Goal: Task Accomplishment & Management: Manage account settings

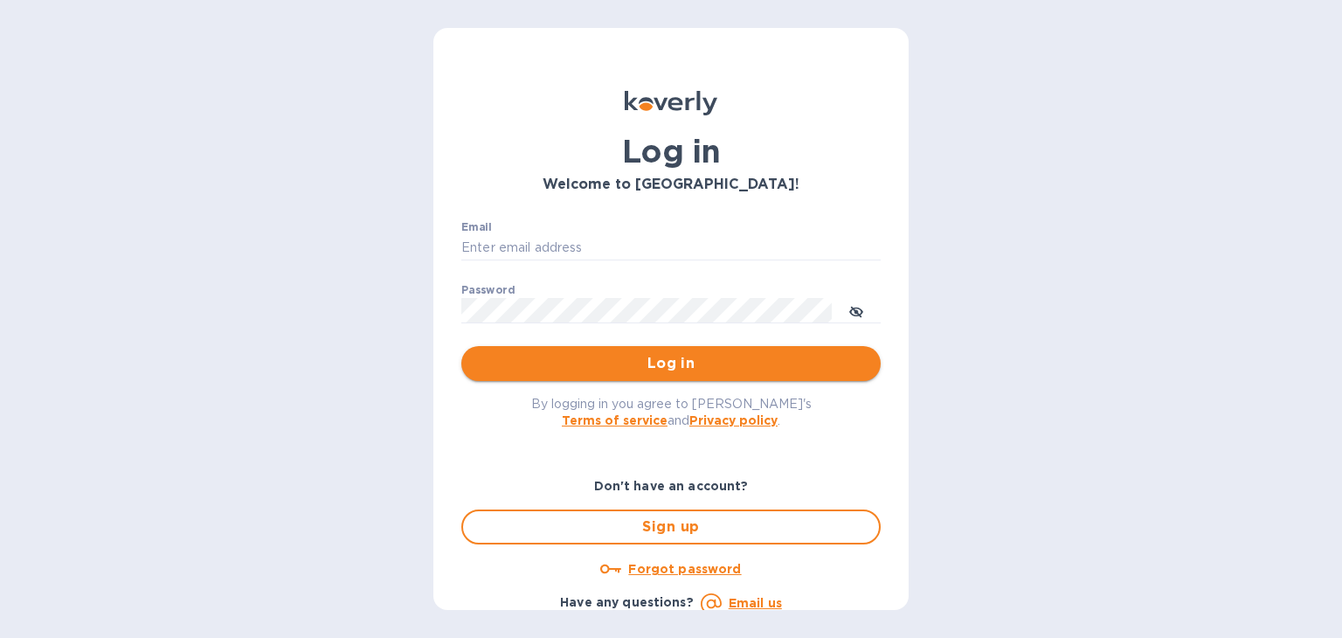
type input "[EMAIL_ADDRESS][DOMAIN_NAME]"
drag, startPoint x: 663, startPoint y: 367, endPoint x: 671, endPoint y: 361, distance: 10.0
click at [663, 367] on span "Log in" at bounding box center [671, 363] width 392 height 21
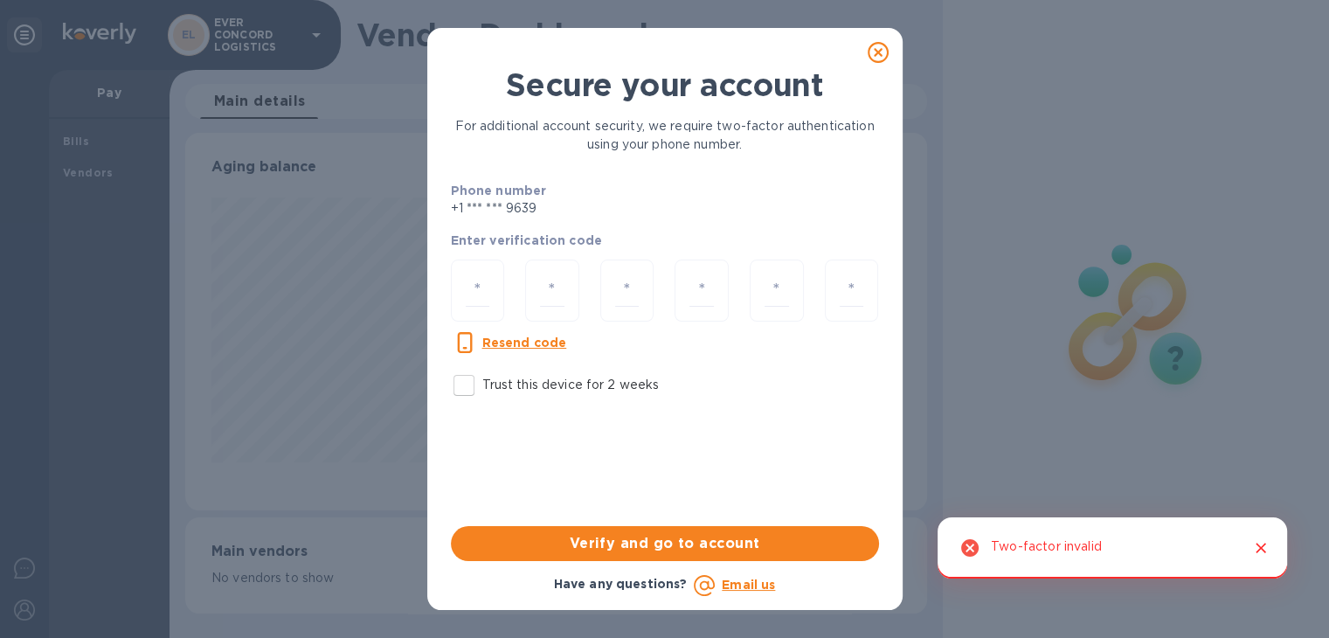
scroll to position [378, 741]
click at [477, 294] on input "number" at bounding box center [478, 290] width 24 height 32
type input "3"
type input "9"
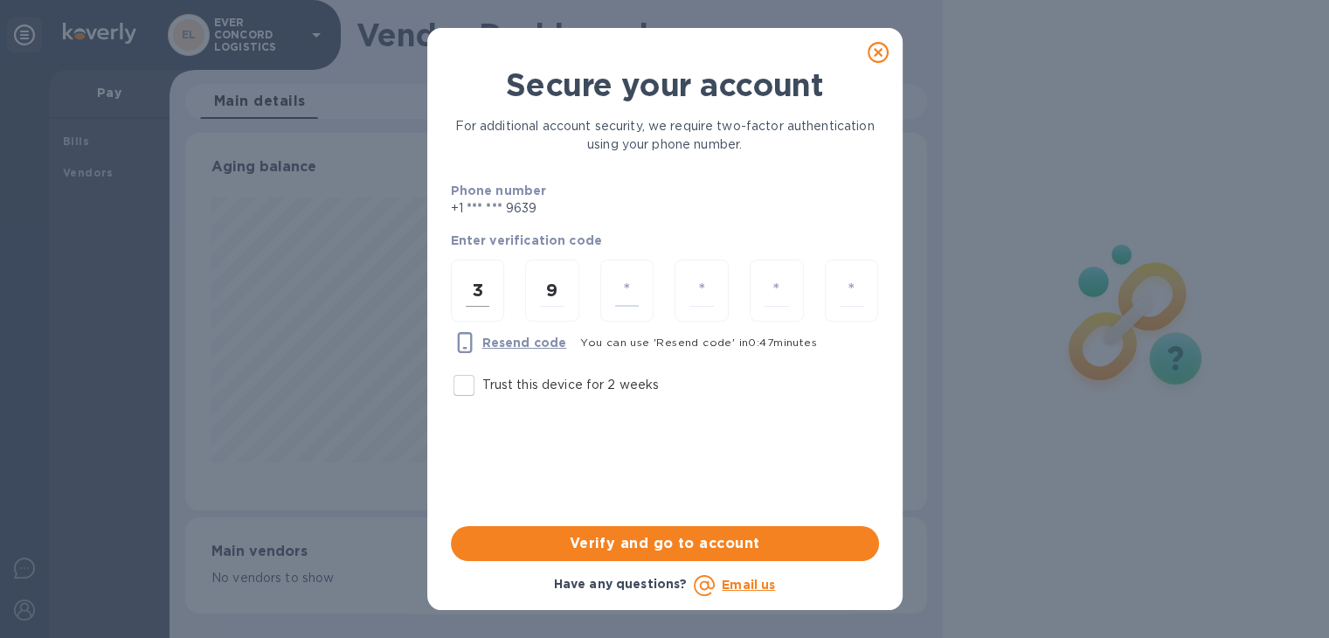
type input "4"
type input "9"
type input "4"
type input "5"
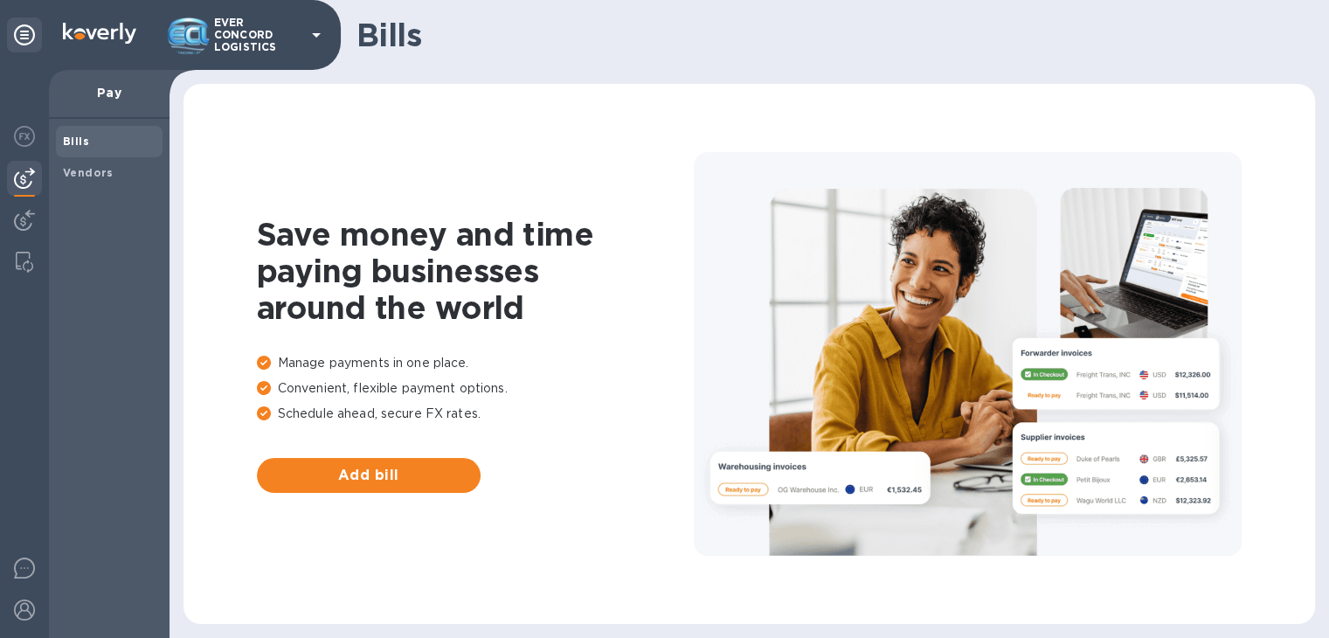
click at [25, 182] on img at bounding box center [24, 178] width 21 height 21
click at [28, 211] on img at bounding box center [24, 220] width 21 height 21
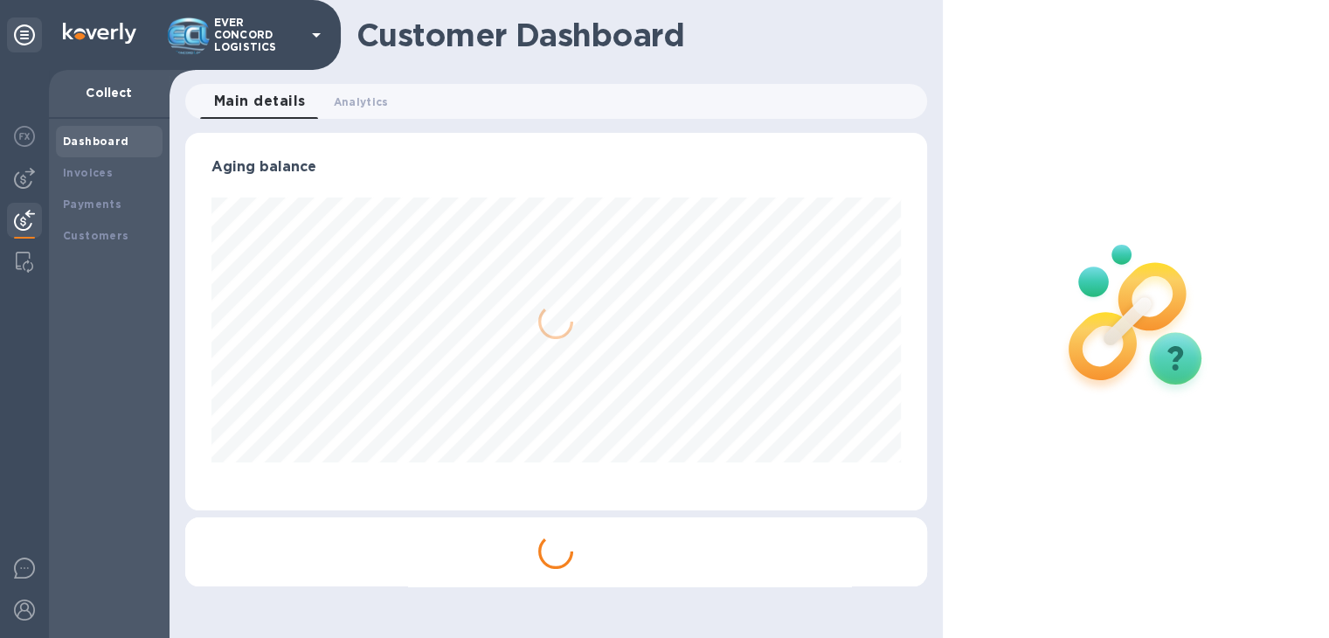
scroll to position [873644, 873287]
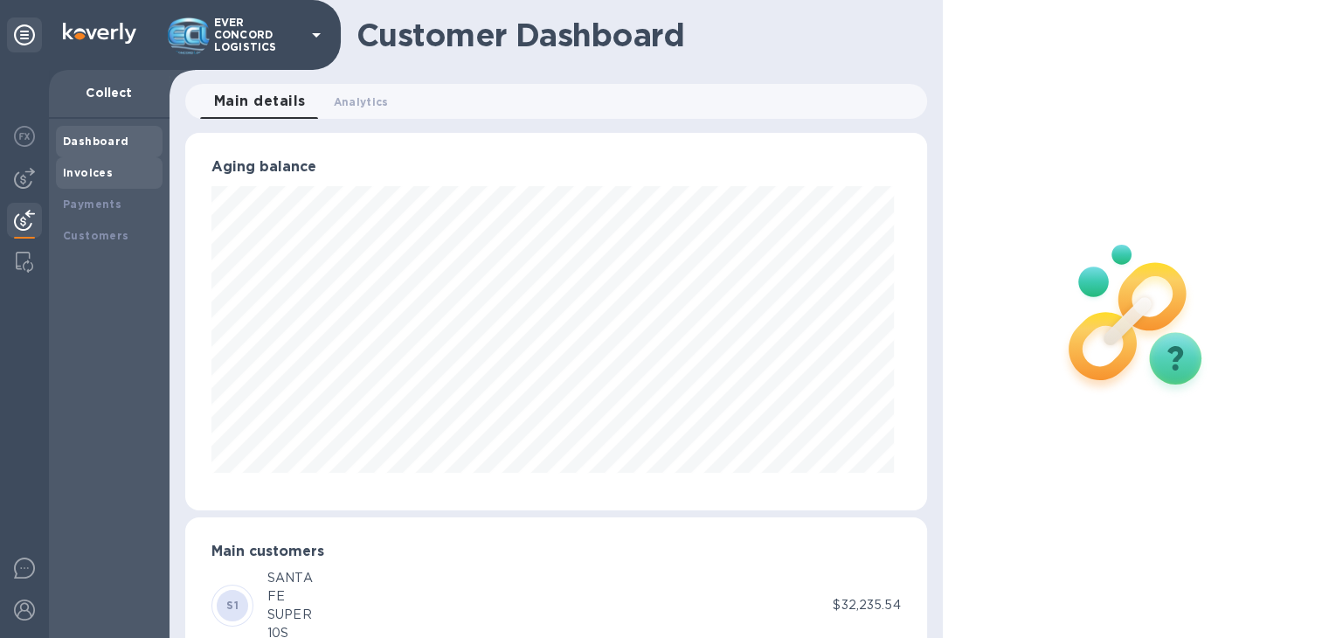
click at [100, 174] on b "Invoices" at bounding box center [88, 172] width 50 height 13
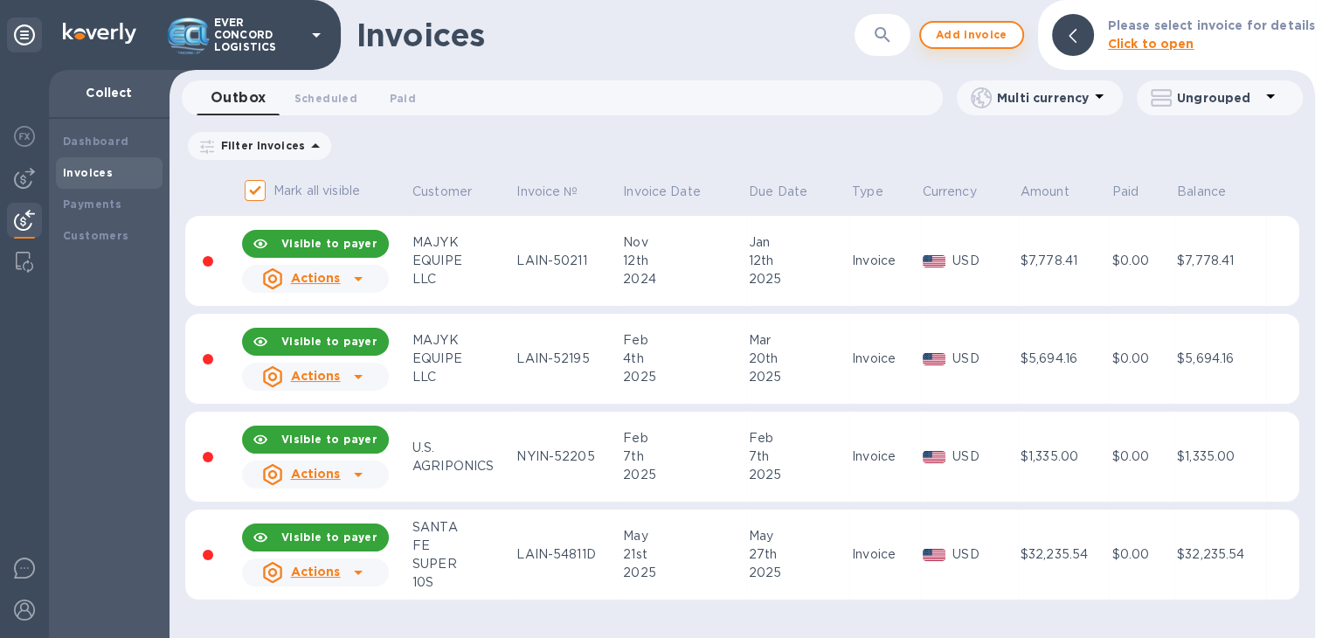
click at [968, 32] on span "Add invoice" at bounding box center [971, 34] width 73 height 21
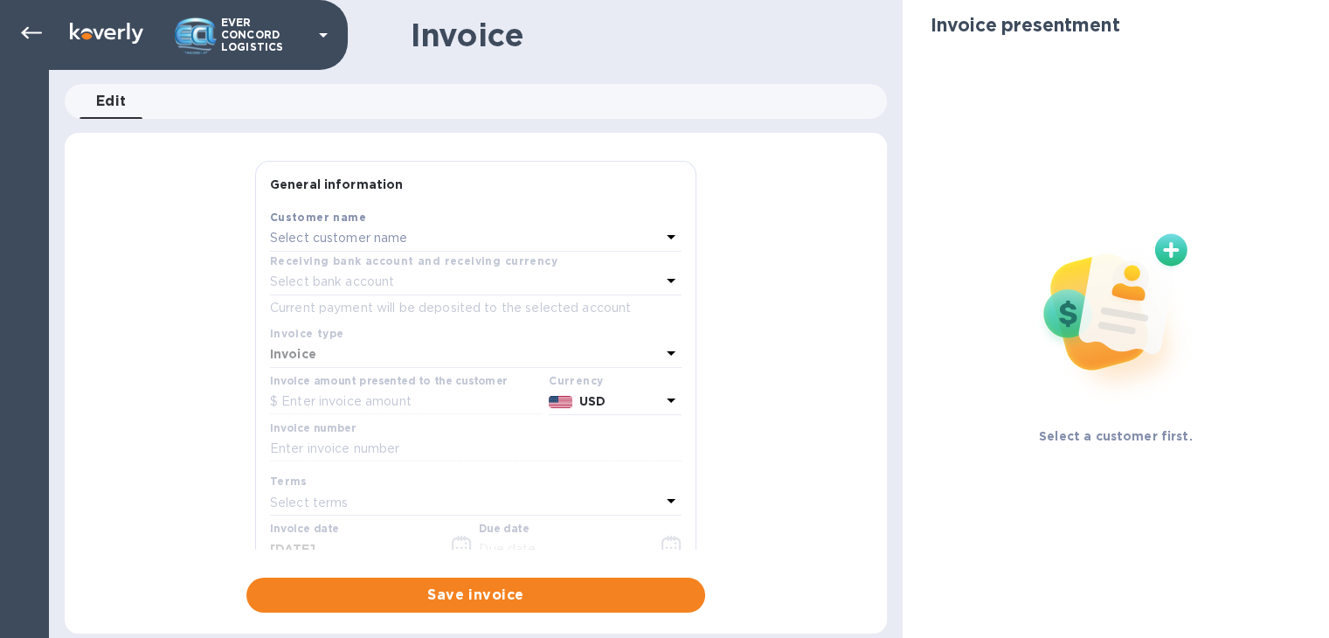
click at [370, 240] on p "Select customer name" at bounding box center [339, 238] width 138 height 18
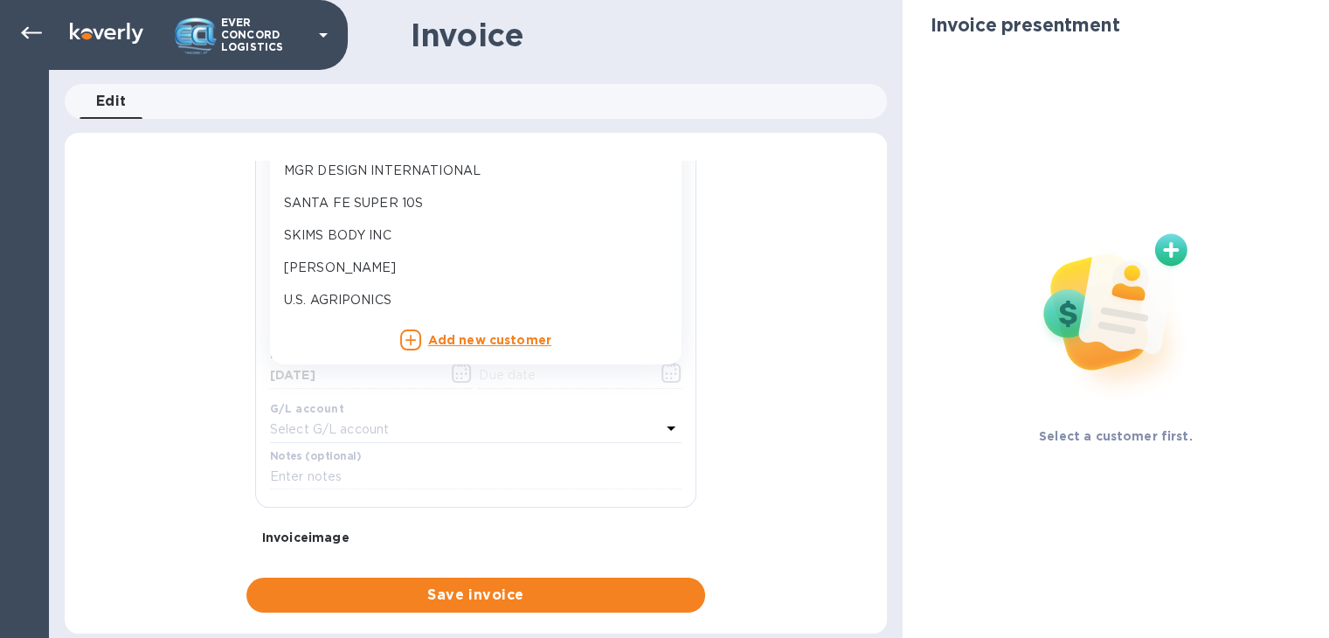
scroll to position [175, 0]
click at [475, 336] on b "Add new customer" at bounding box center [489, 339] width 123 height 14
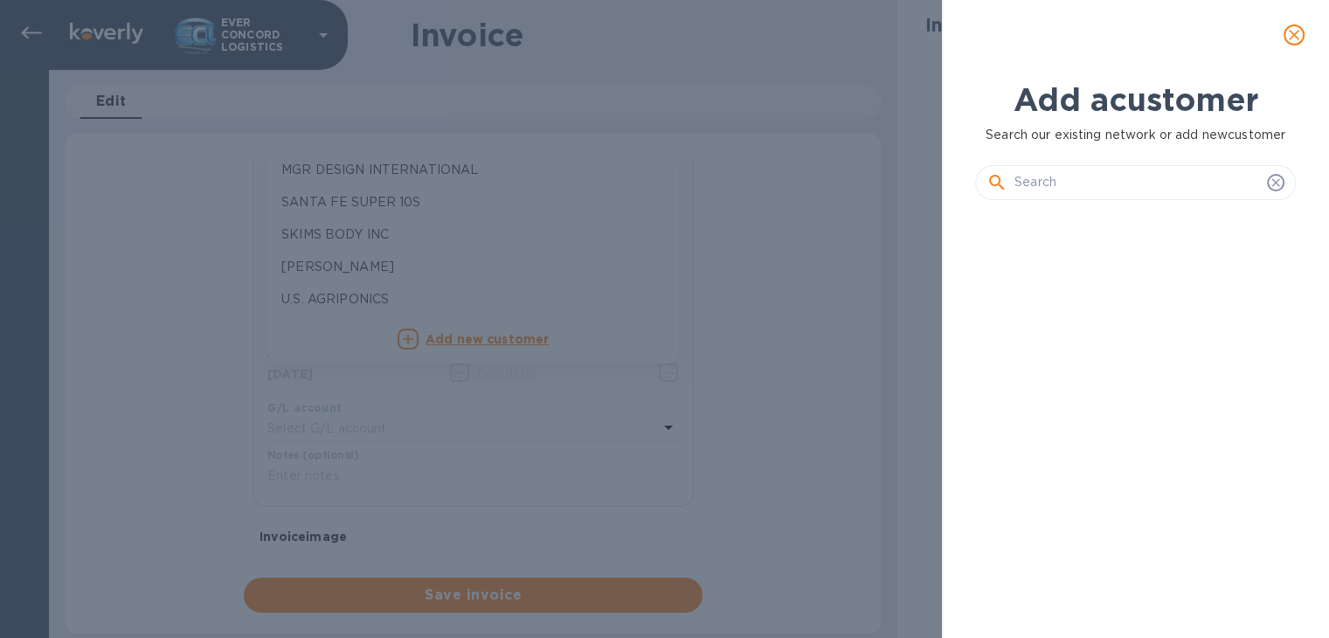
scroll to position [364, 327]
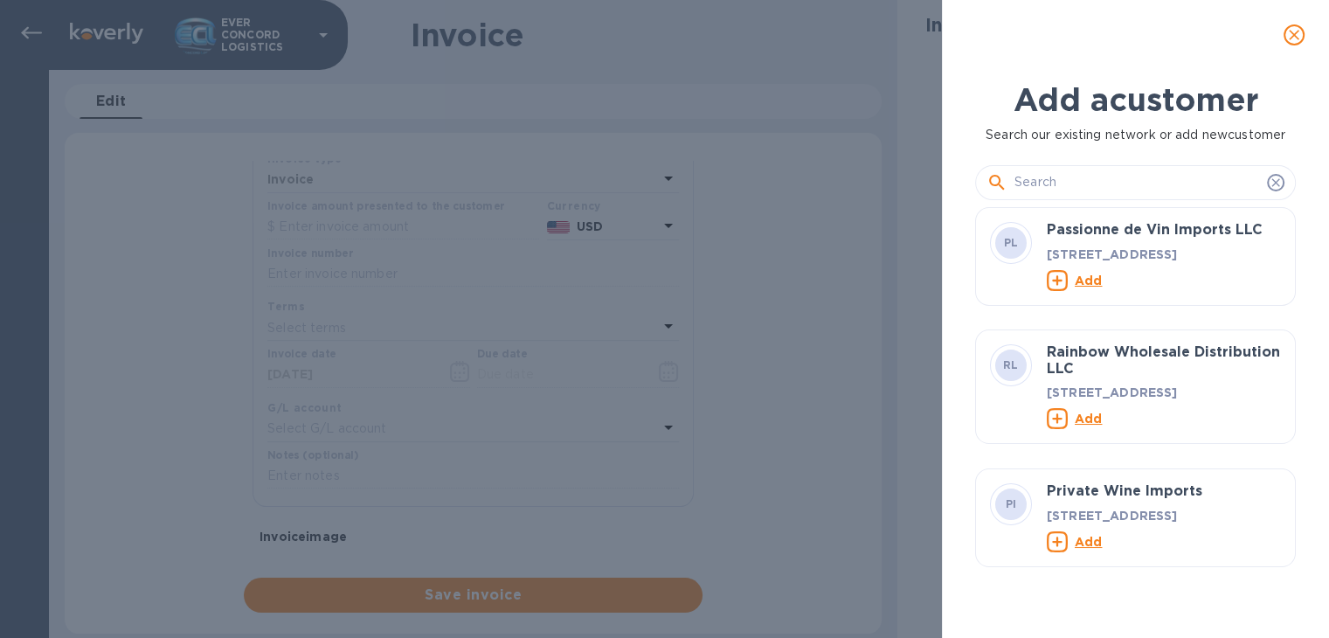
click at [1121, 188] on input "text" at bounding box center [1138, 183] width 246 height 26
type input "o"
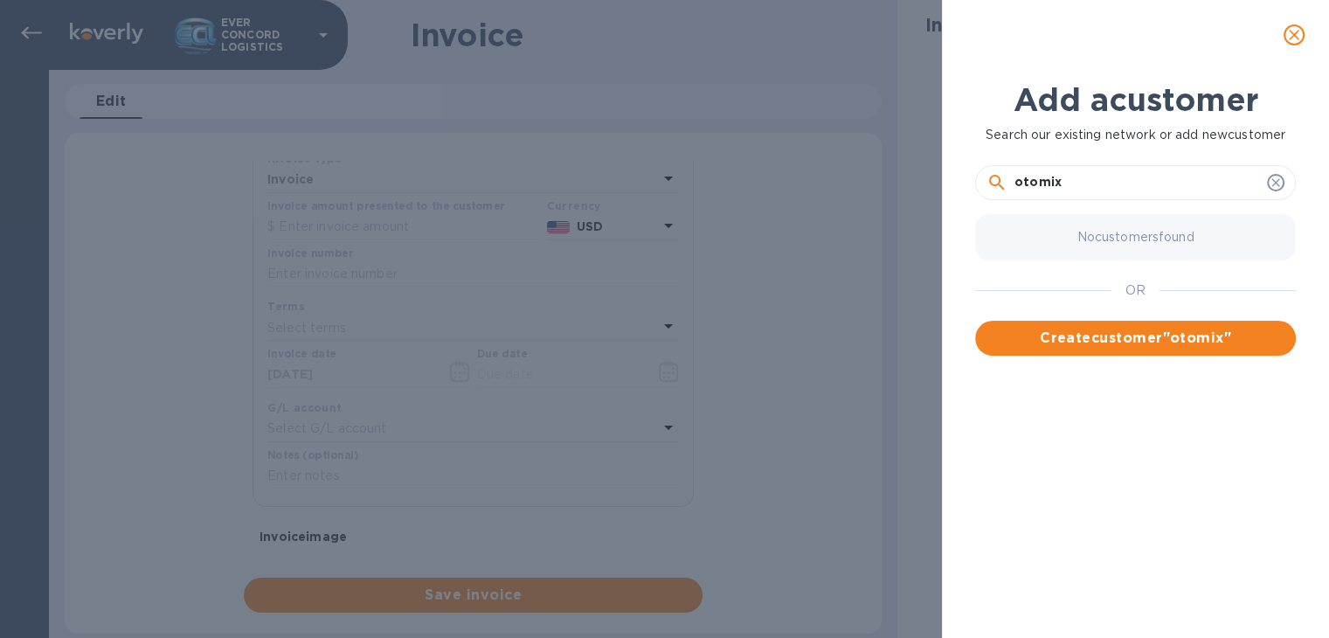
type input "otomix"
click at [1287, 34] on icon "close" at bounding box center [1294, 34] width 17 height 17
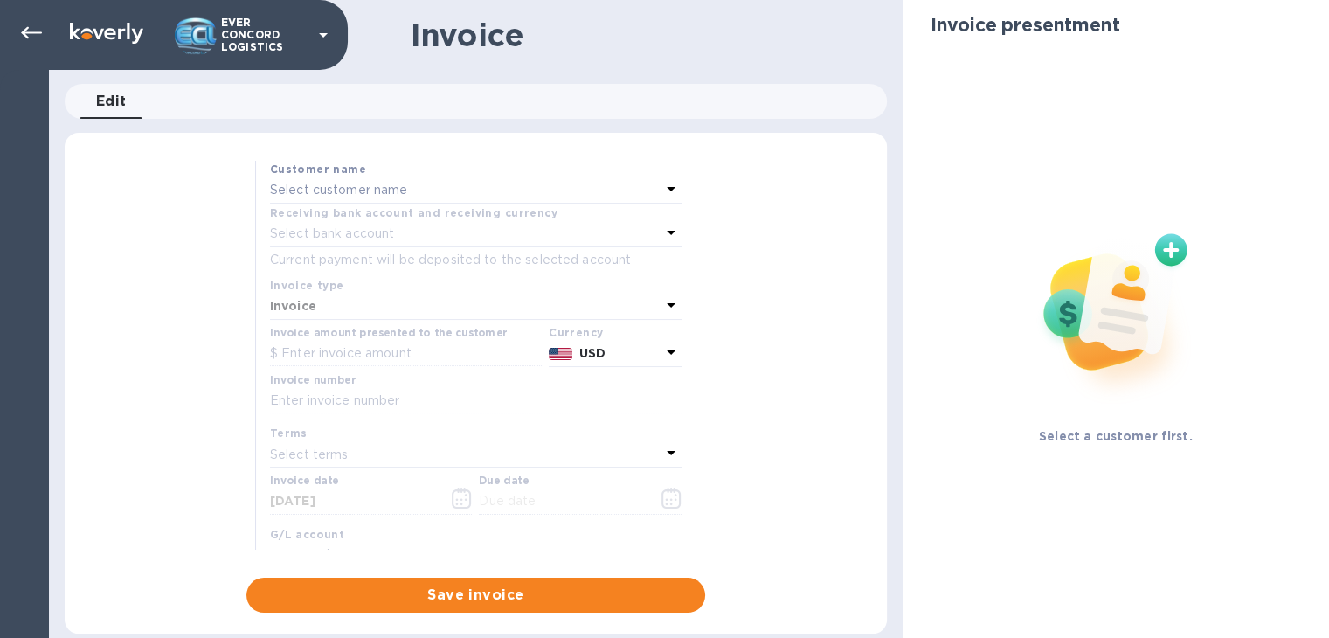
scroll to position [0, 0]
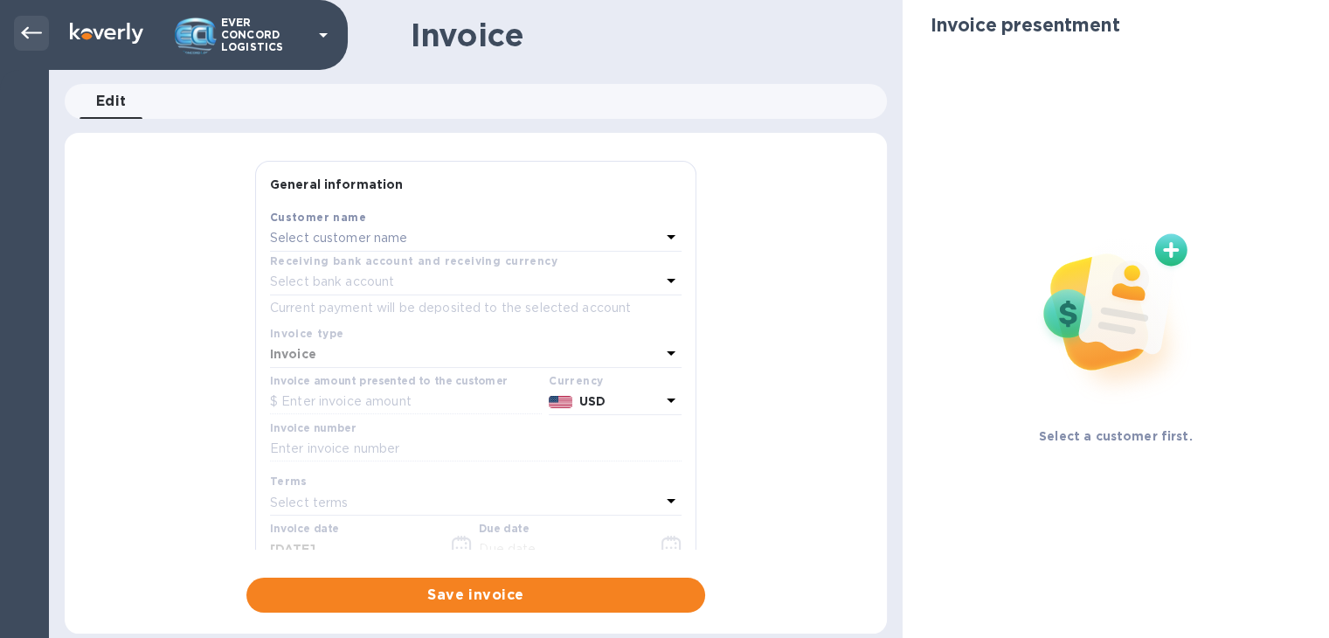
click at [22, 30] on icon at bounding box center [31, 33] width 21 height 21
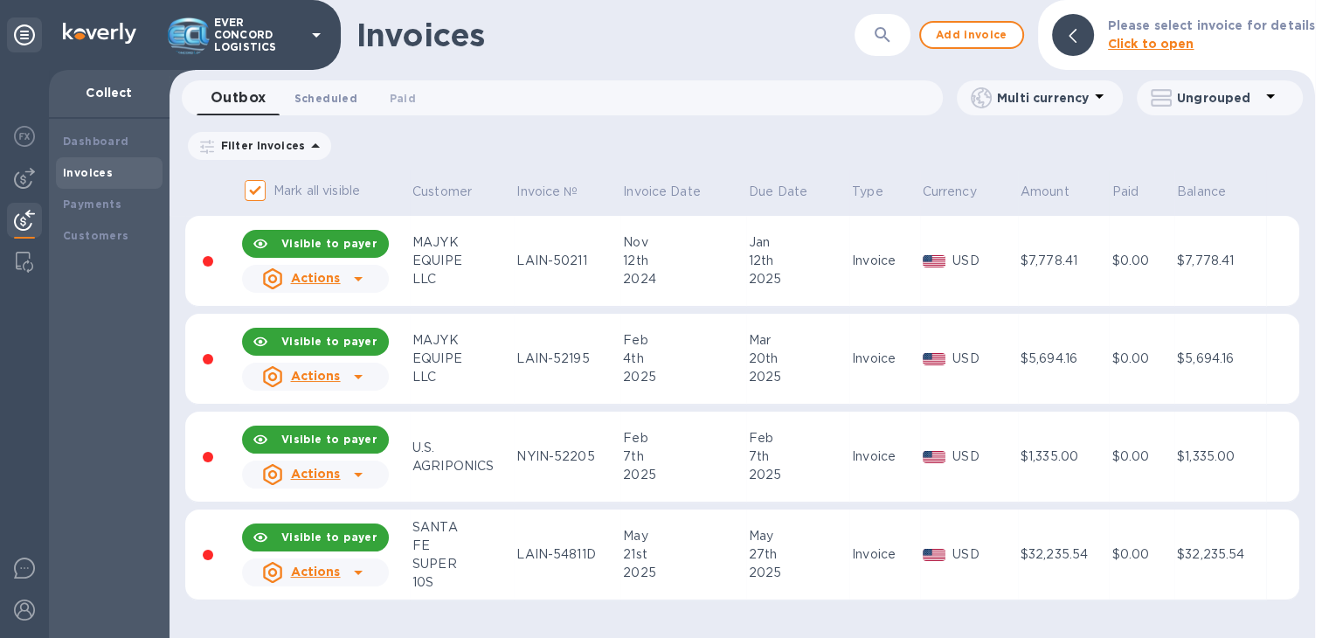
click at [330, 102] on span "Scheduled 0" at bounding box center [326, 98] width 63 height 18
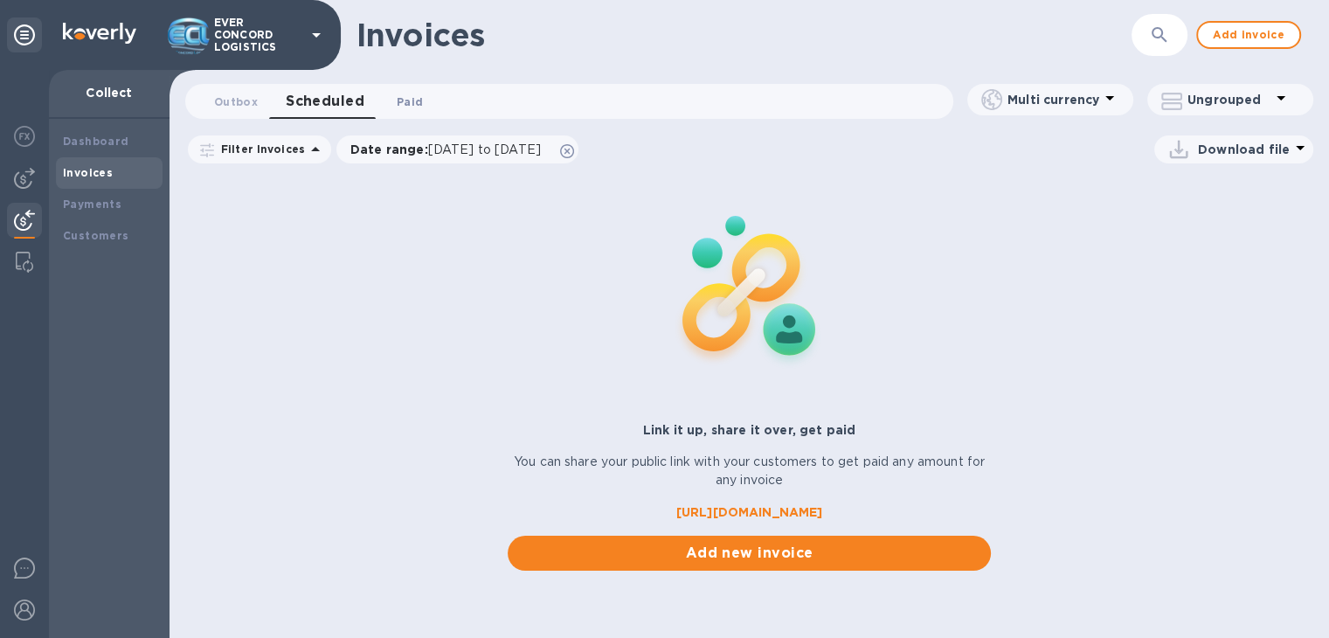
click at [421, 104] on span "Paid 0" at bounding box center [409, 102] width 35 height 18
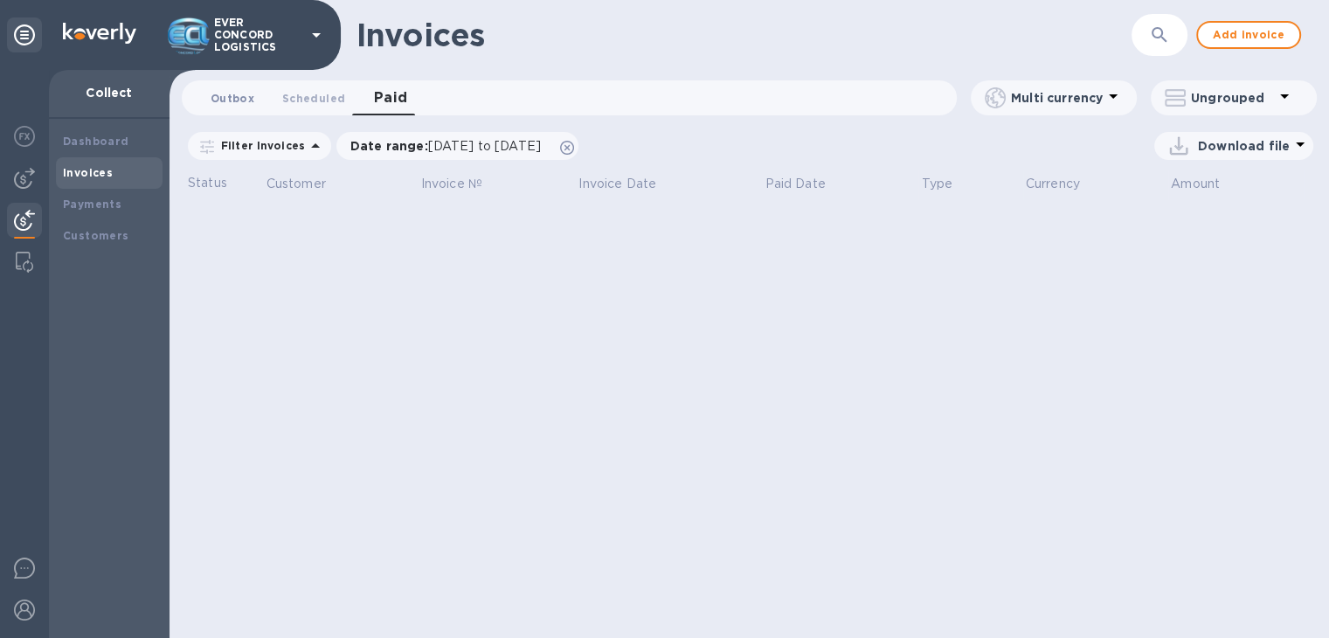
click at [206, 94] on button "Outbox 0" at bounding box center [233, 97] width 72 height 35
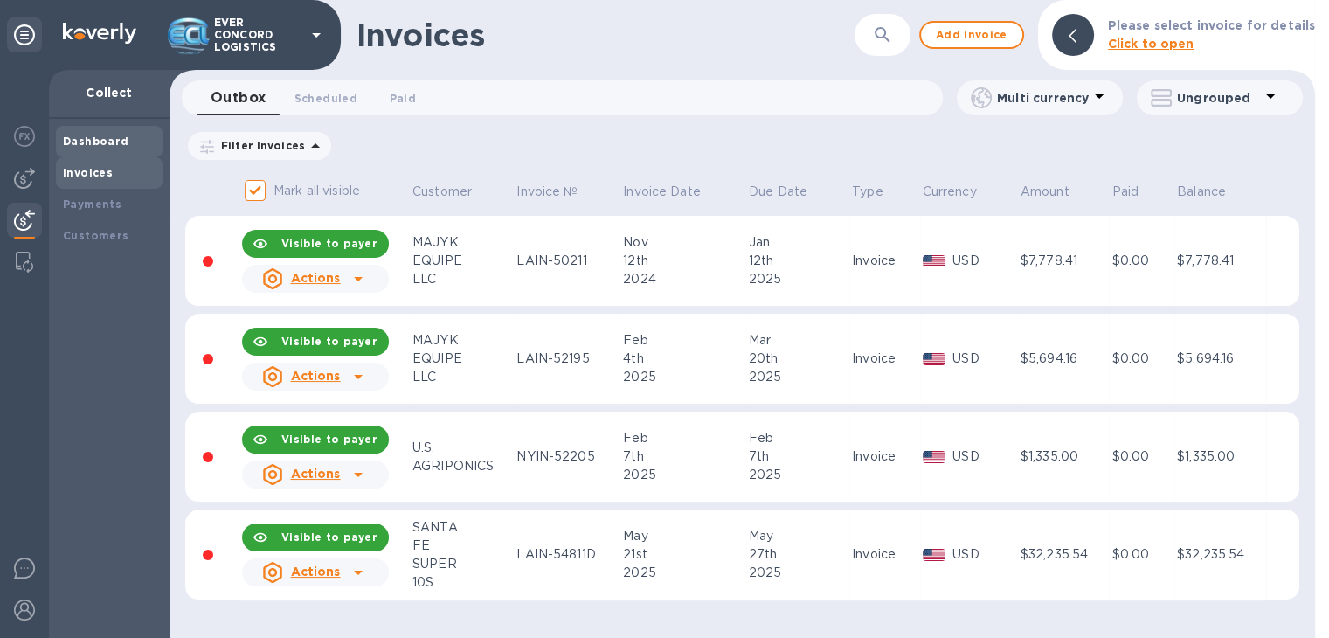
drag, startPoint x: 119, startPoint y: 137, endPoint x: 147, endPoint y: 136, distance: 28.0
click at [119, 137] on b "Dashboard" at bounding box center [96, 141] width 66 height 13
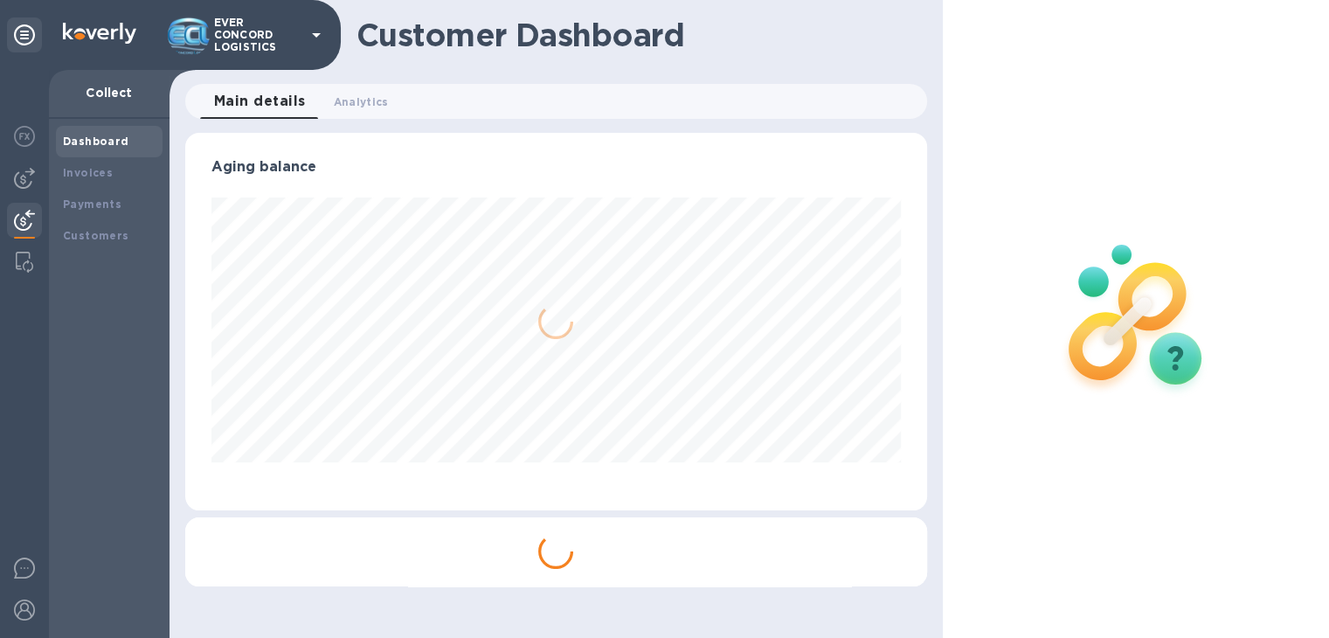
scroll to position [873644, 873287]
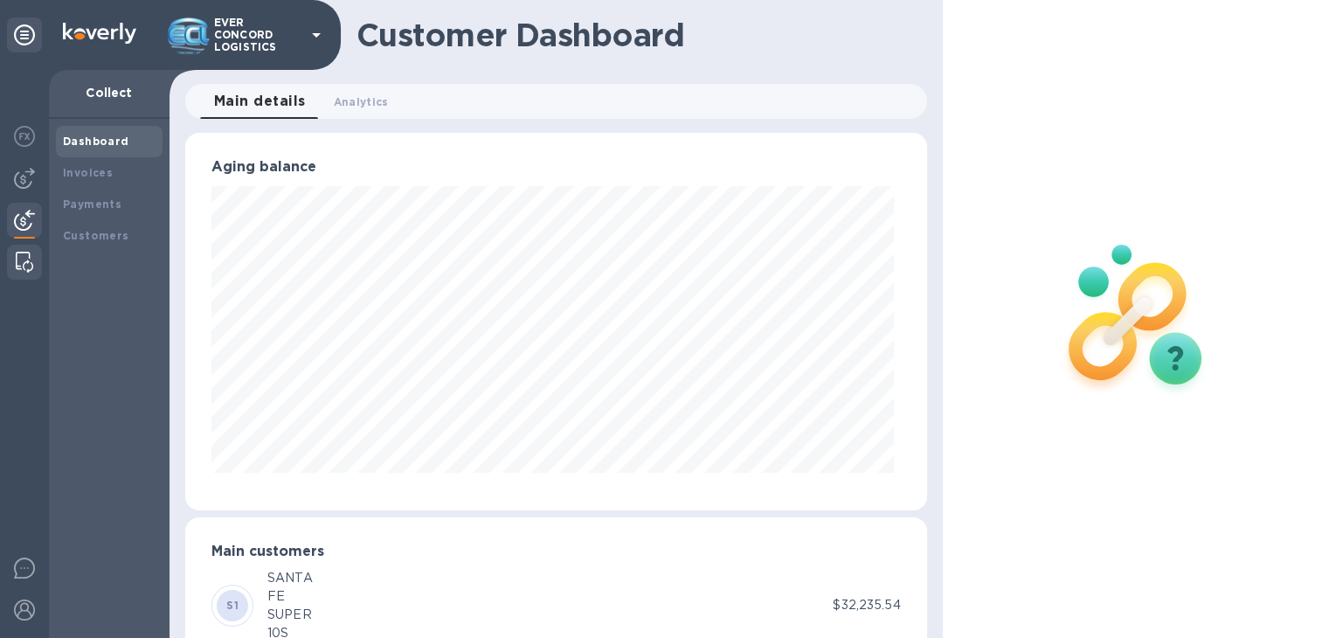
click at [22, 261] on img at bounding box center [24, 262] width 17 height 21
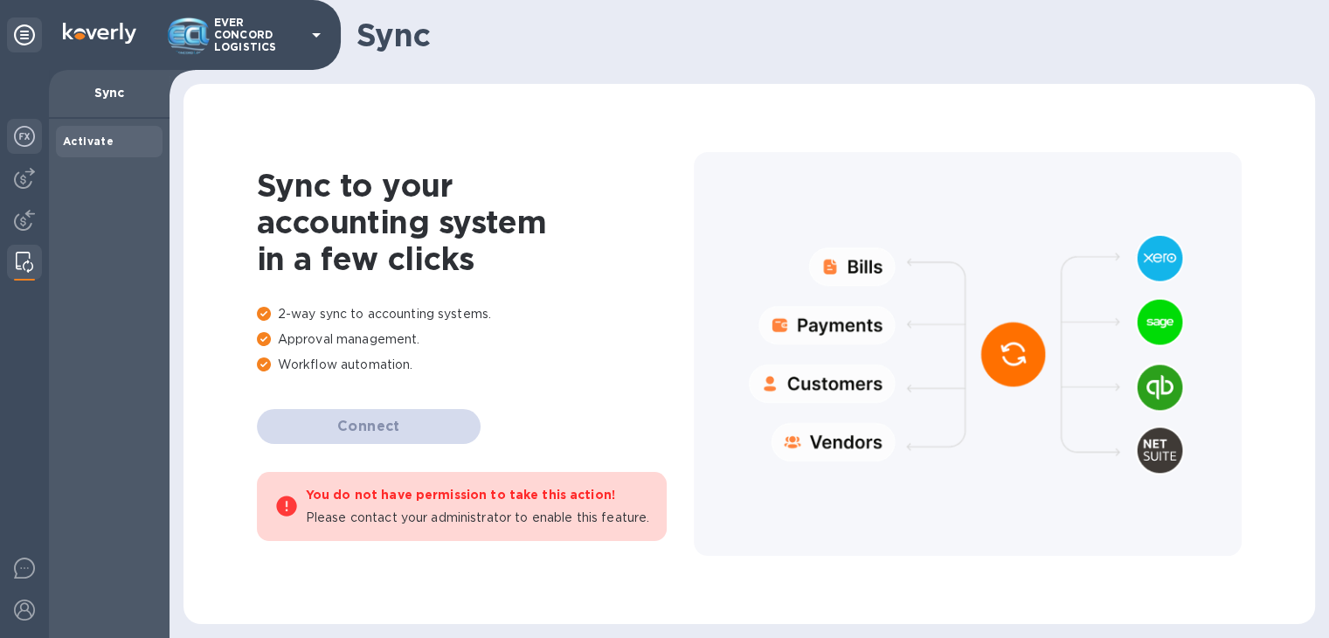
click at [25, 132] on img at bounding box center [24, 136] width 21 height 21
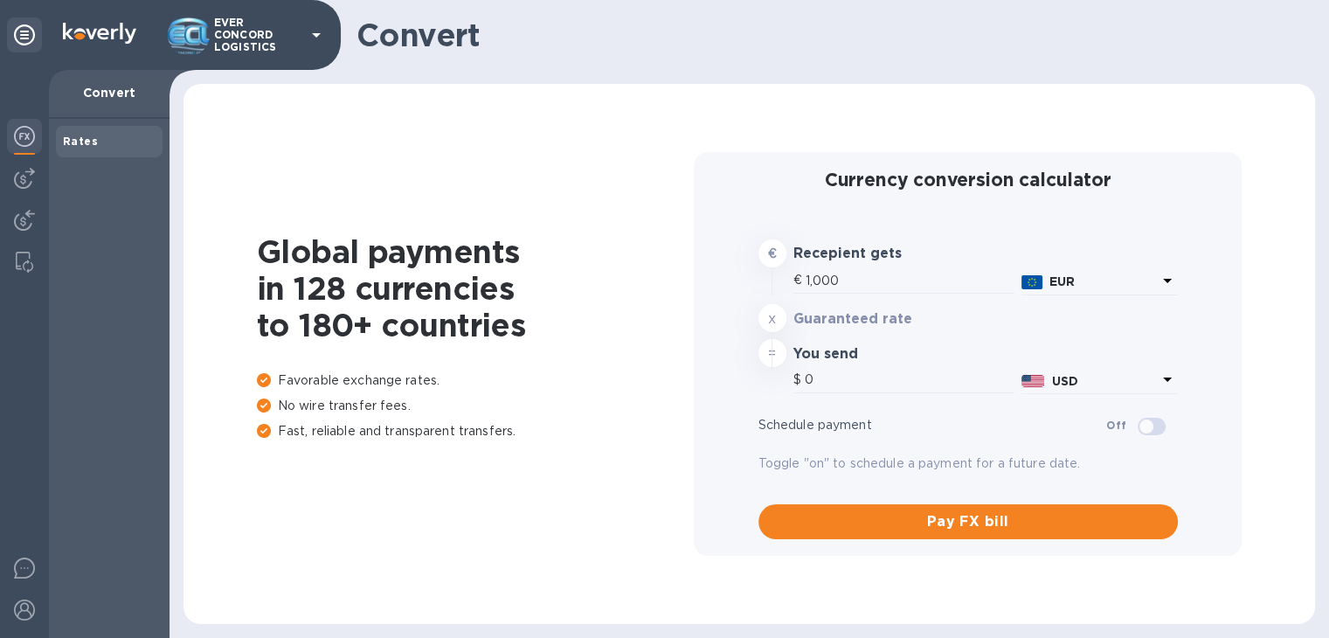
type input "1,174.46"
